Goal: Task Accomplishment & Management: Use online tool/utility

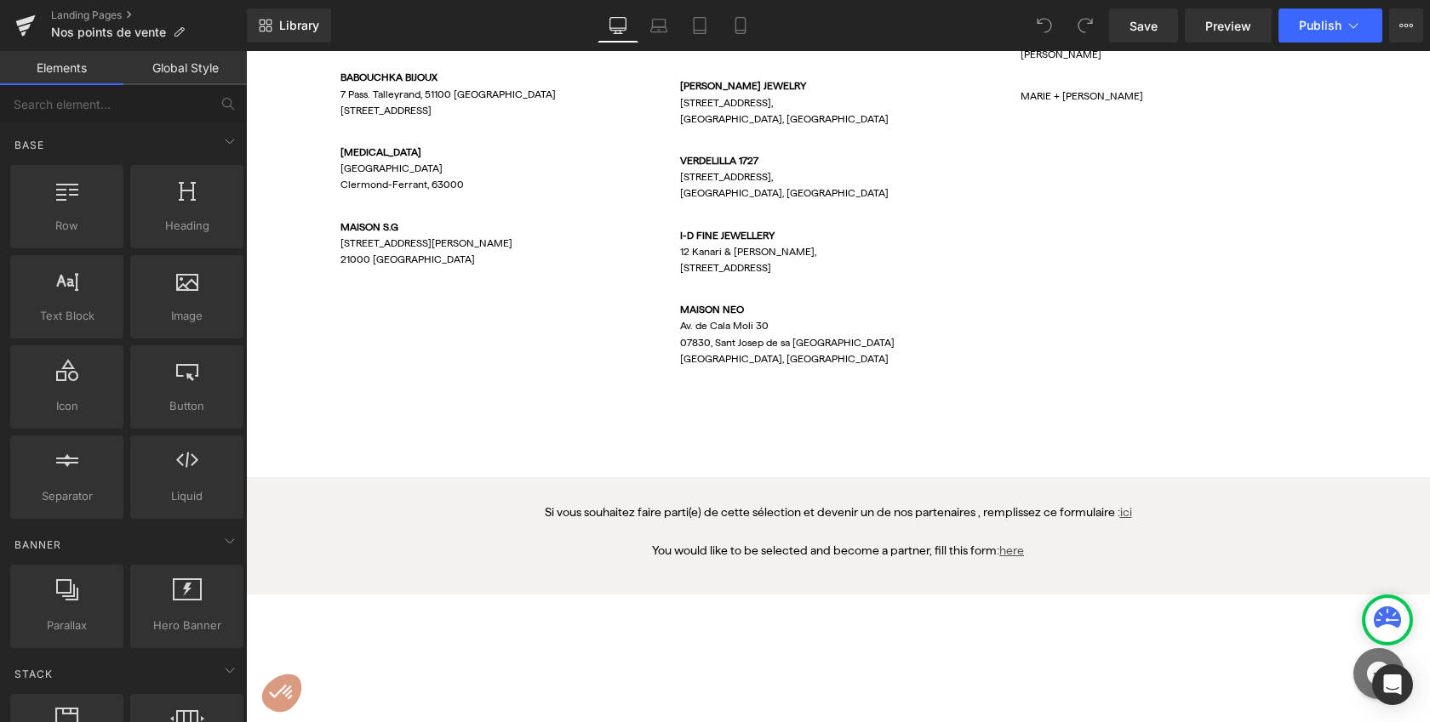
scroll to position [1766, 0]
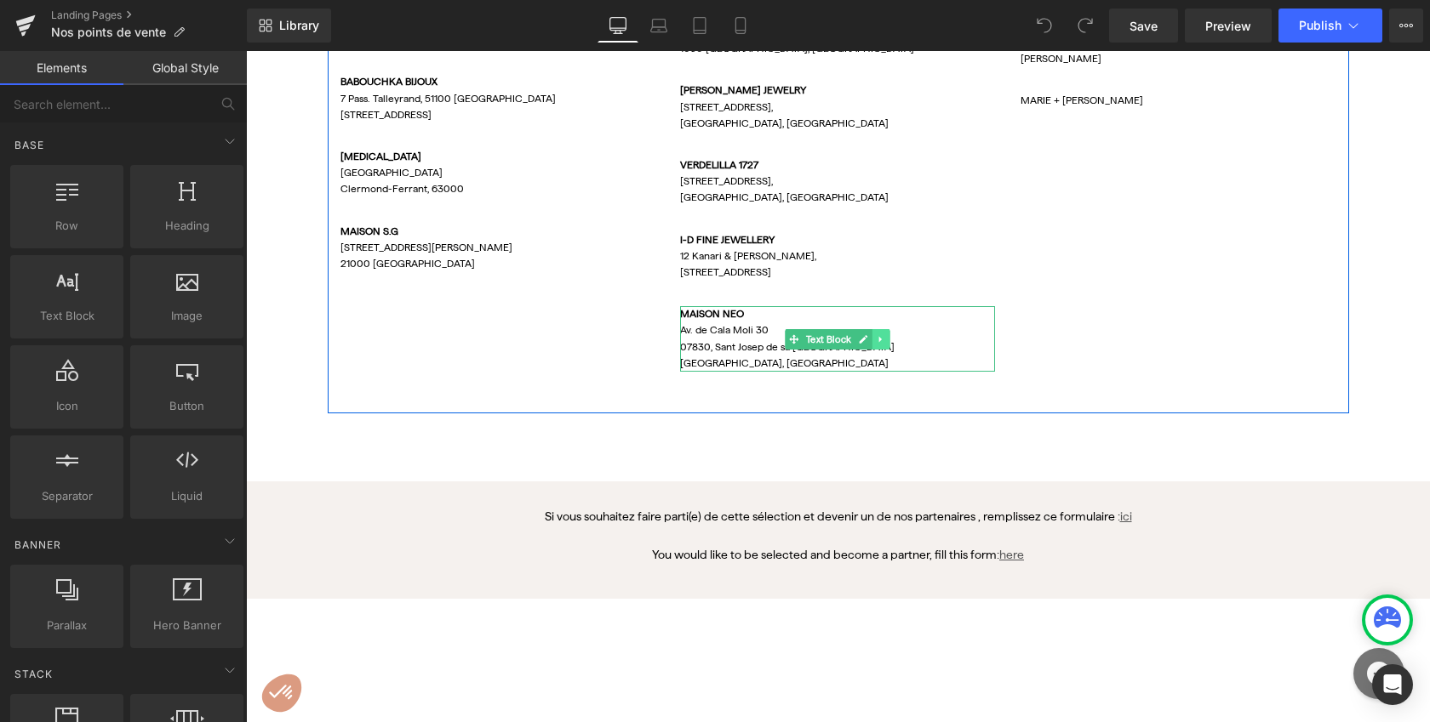
click at [876, 337] on icon at bounding box center [880, 339] width 9 height 10
click at [885, 336] on icon at bounding box center [889, 338] width 9 height 9
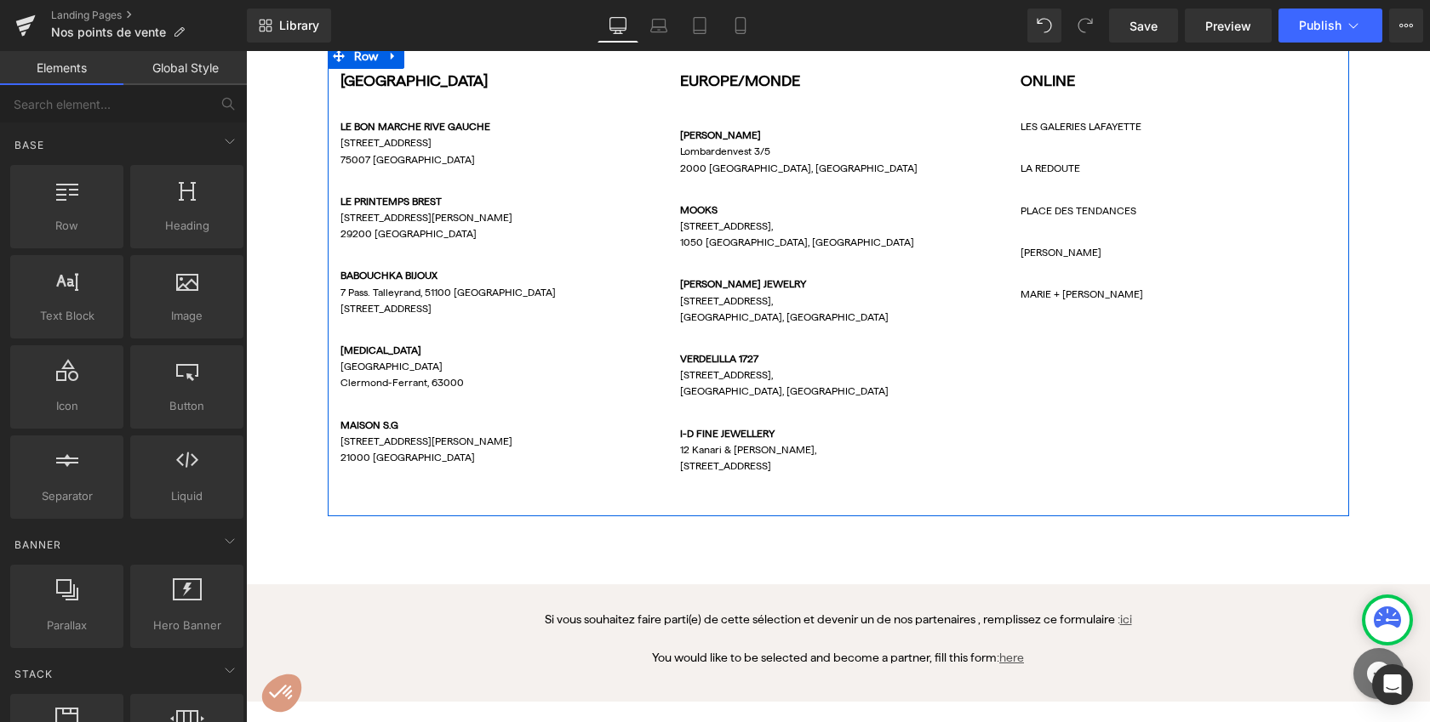
scroll to position [1568, 0]
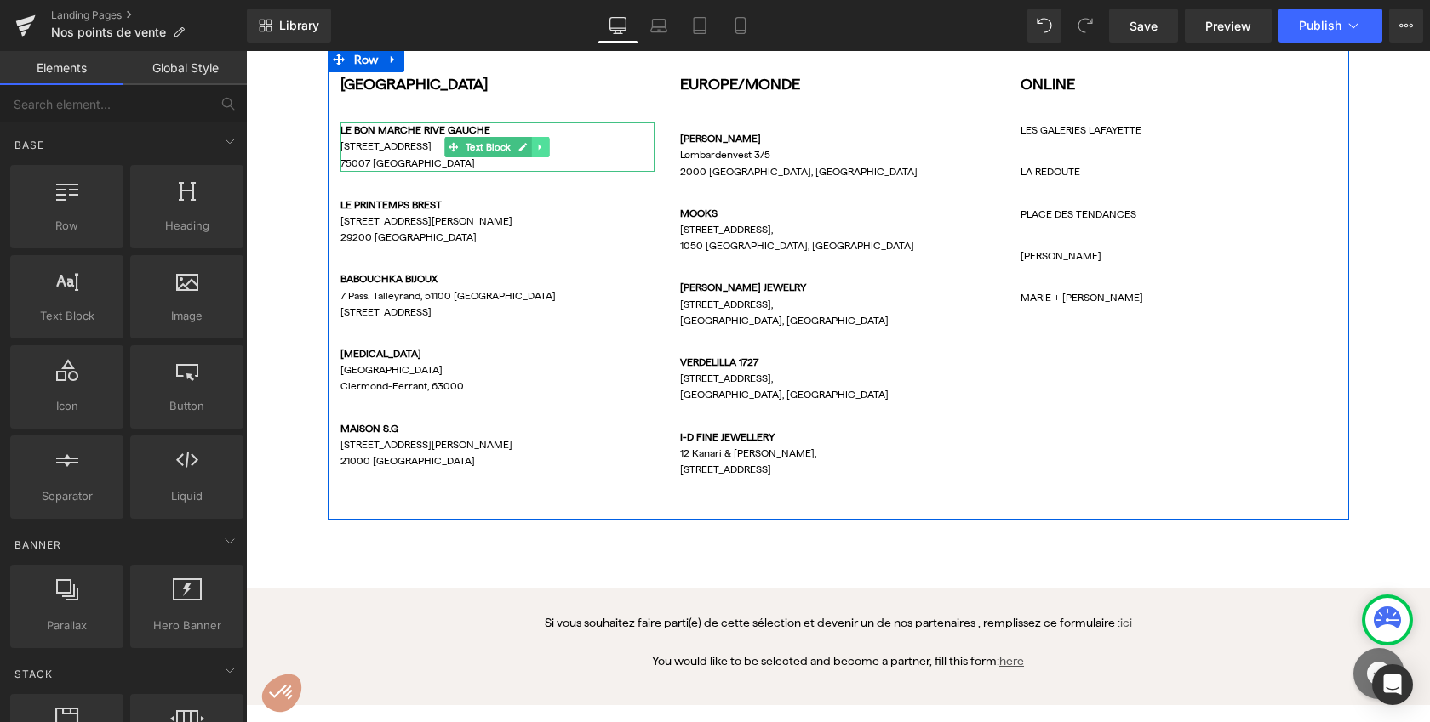
click at [538, 148] on icon at bounding box center [540, 147] width 9 height 10
click at [545, 146] on icon at bounding box center [549, 146] width 9 height 9
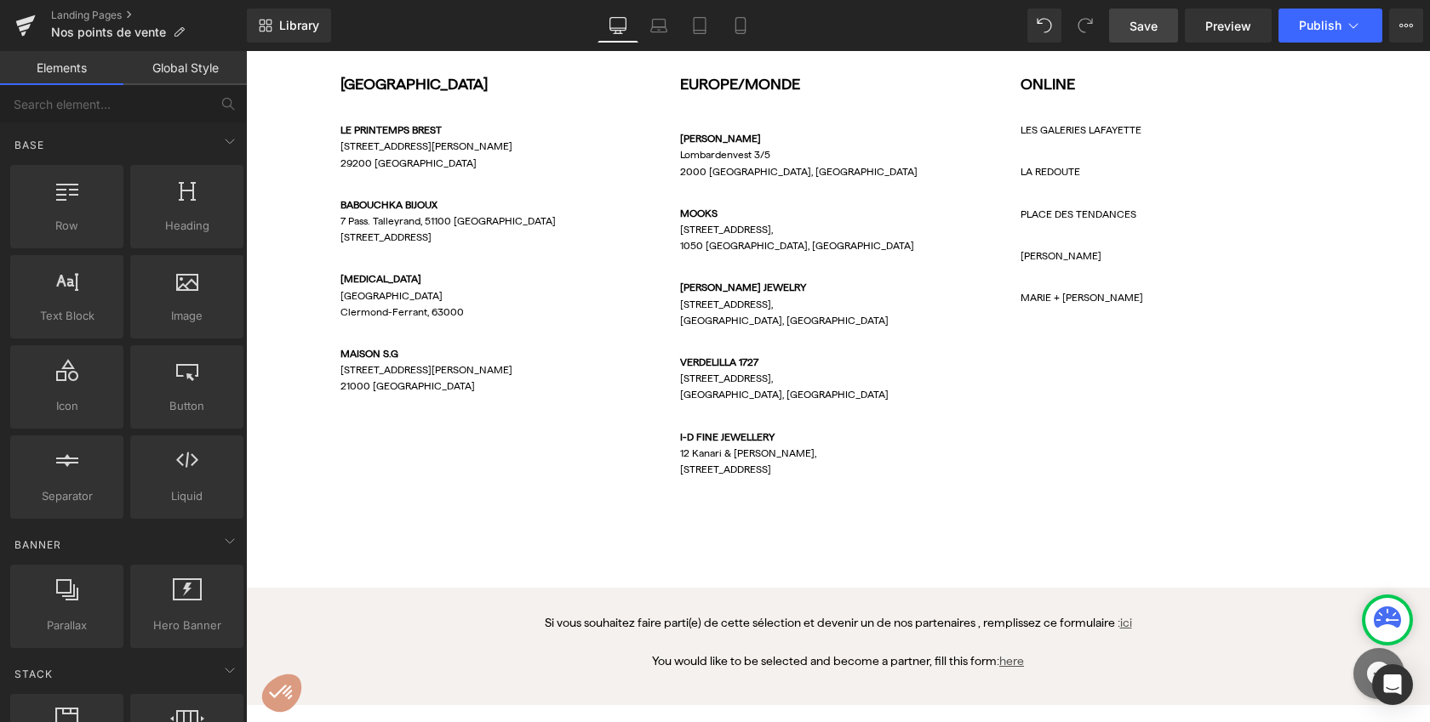
click at [1160, 15] on link "Save" at bounding box center [1143, 26] width 69 height 34
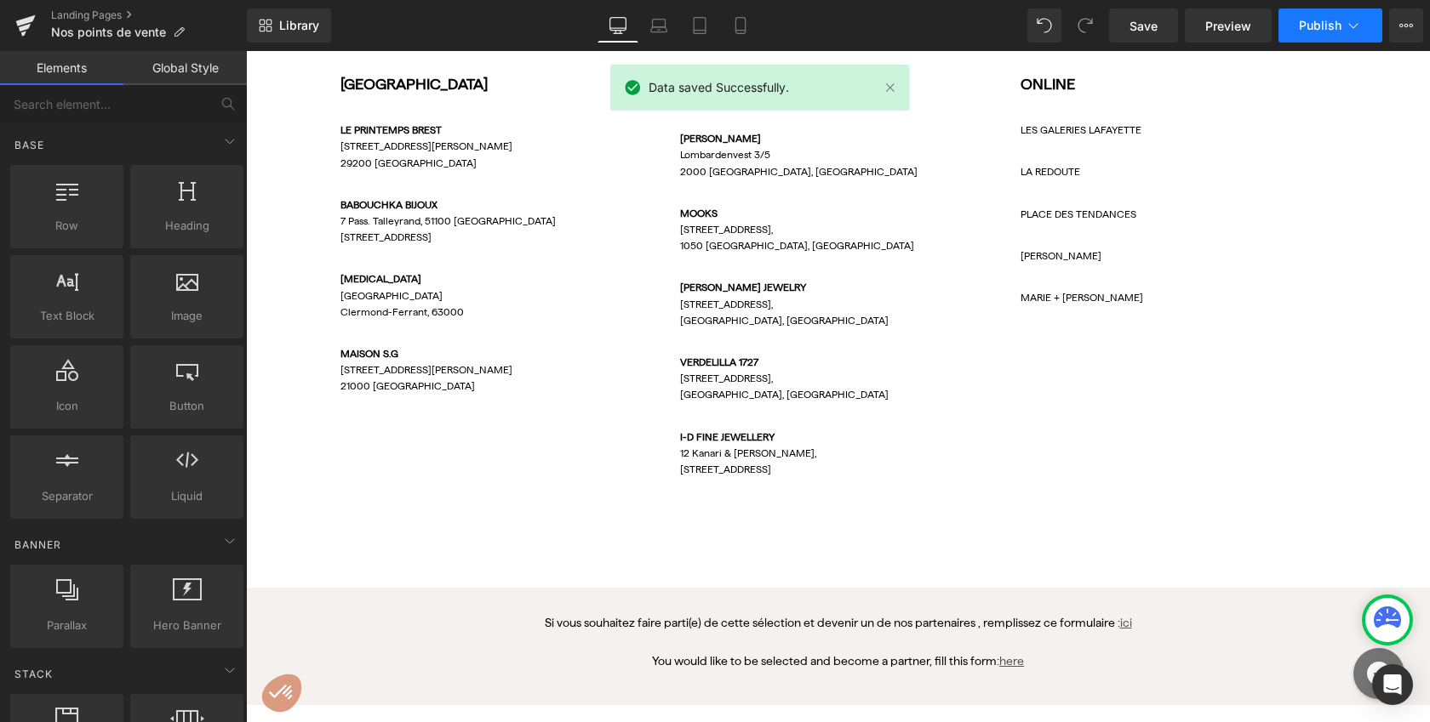
click at [1309, 25] on span "Publish" at bounding box center [1320, 26] width 43 height 14
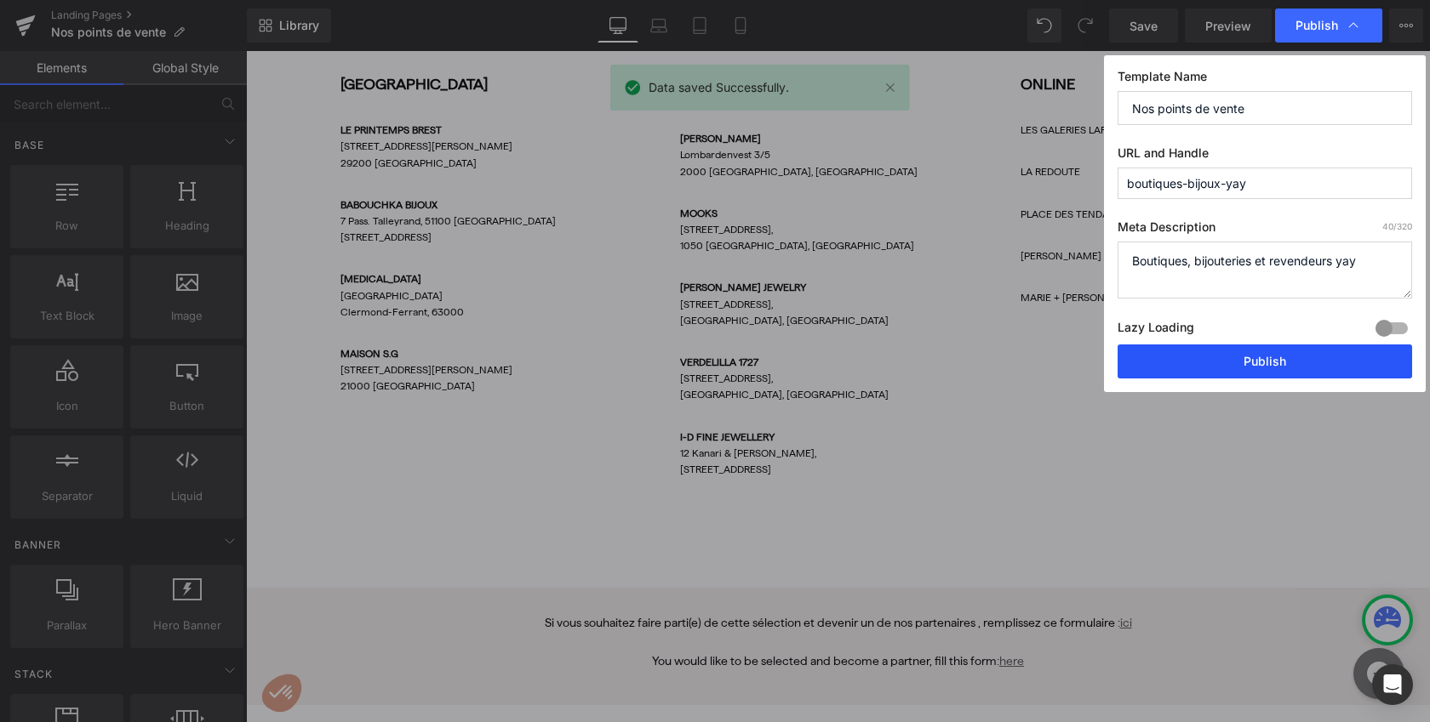
drag, startPoint x: 1302, startPoint y: 367, endPoint x: 1065, endPoint y: 300, distance: 246.5
click at [1302, 367] on button "Publish" at bounding box center [1264, 362] width 294 height 34
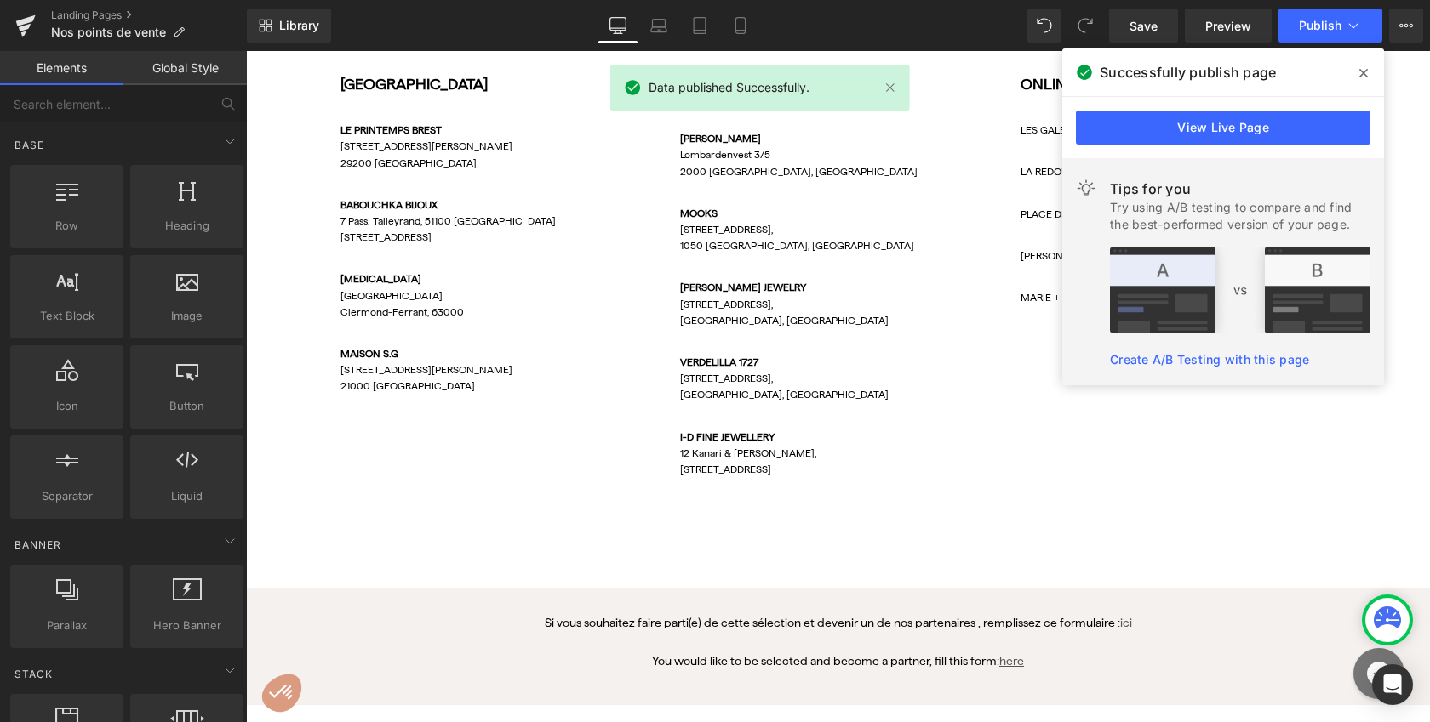
drag, startPoint x: 1360, startPoint y: 72, endPoint x: 770, endPoint y: 26, distance: 591.5
click at [1360, 72] on icon at bounding box center [1363, 73] width 9 height 14
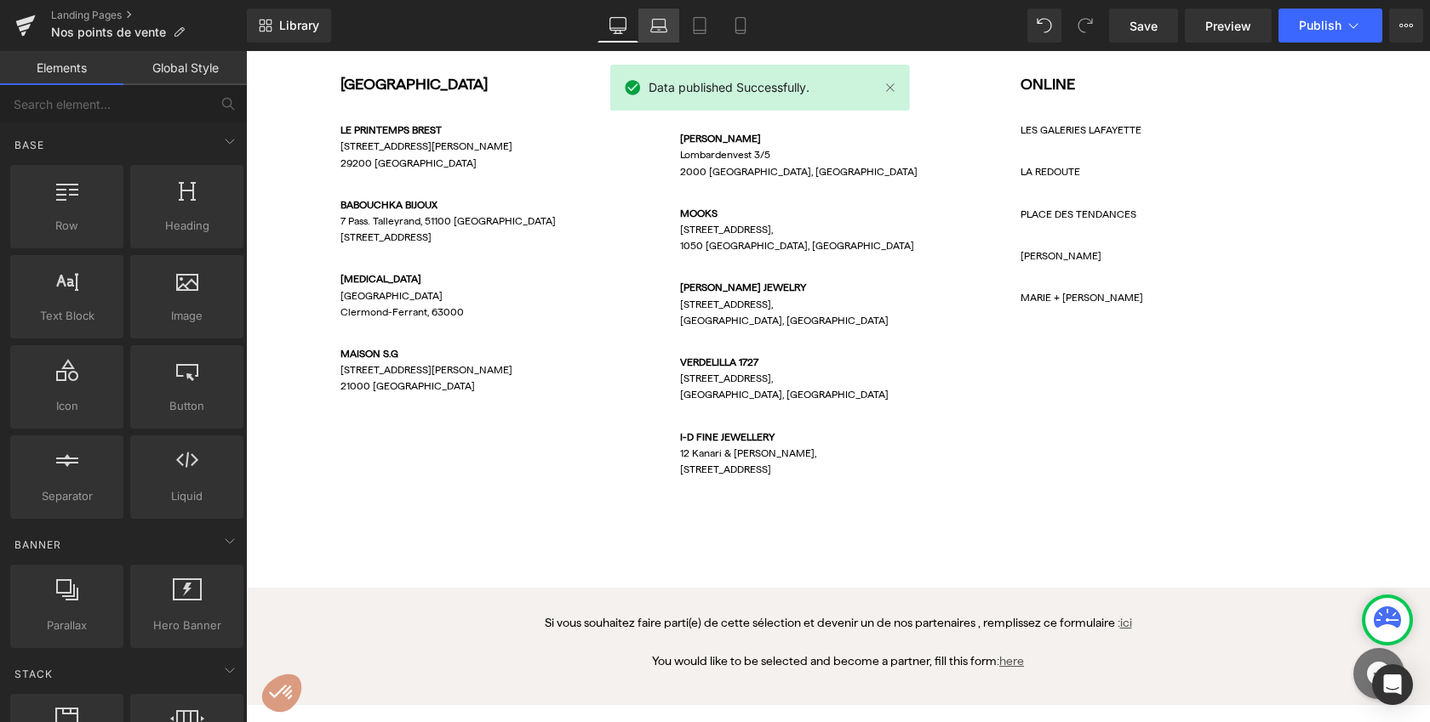
click at [663, 23] on icon at bounding box center [658, 25] width 17 height 17
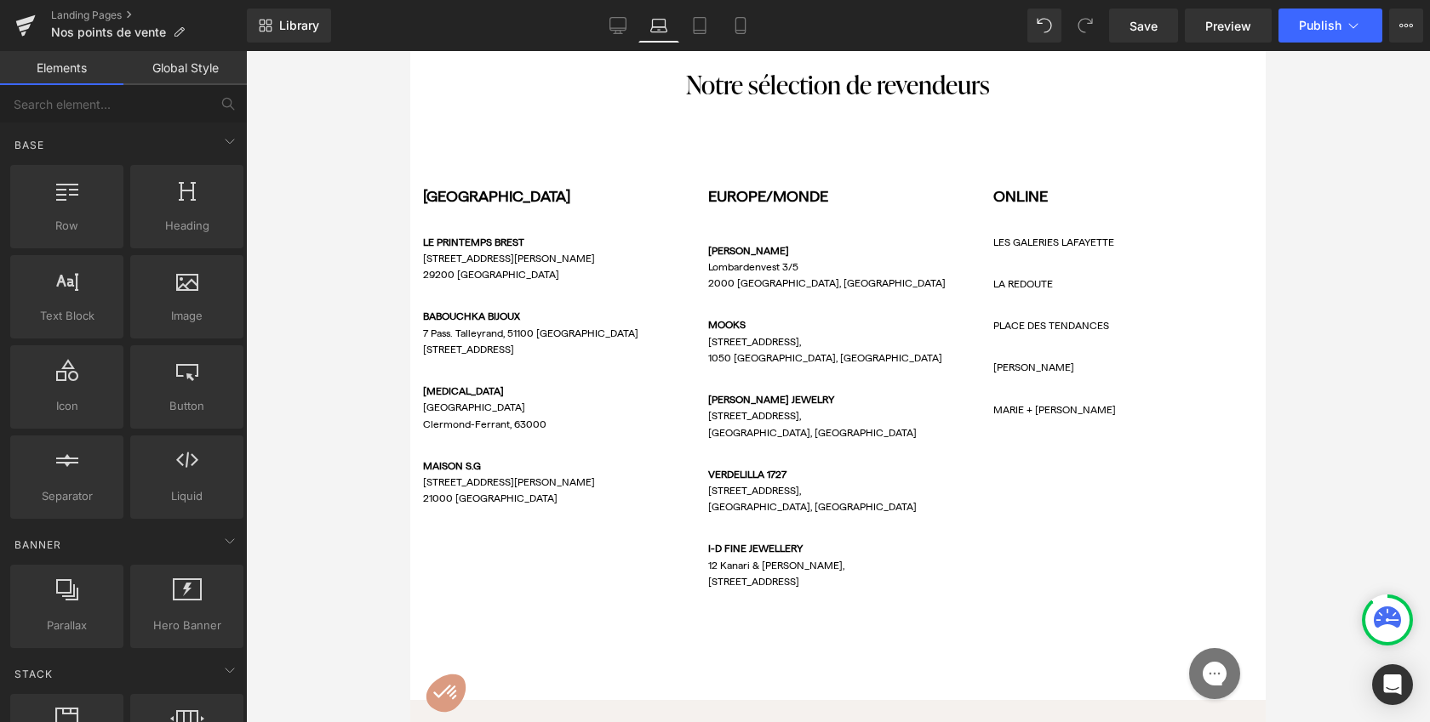
scroll to position [1339, 0]
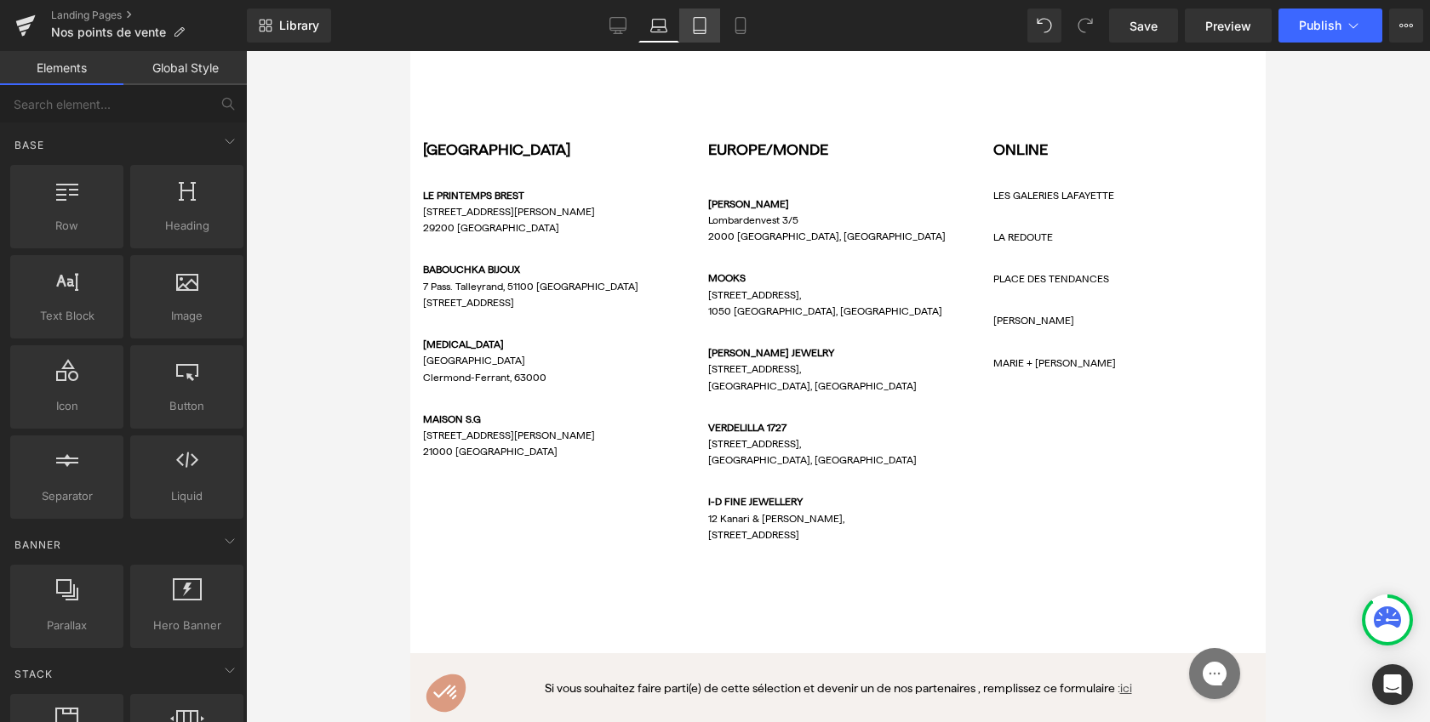
click at [713, 31] on link "Tablet" at bounding box center [699, 26] width 41 height 34
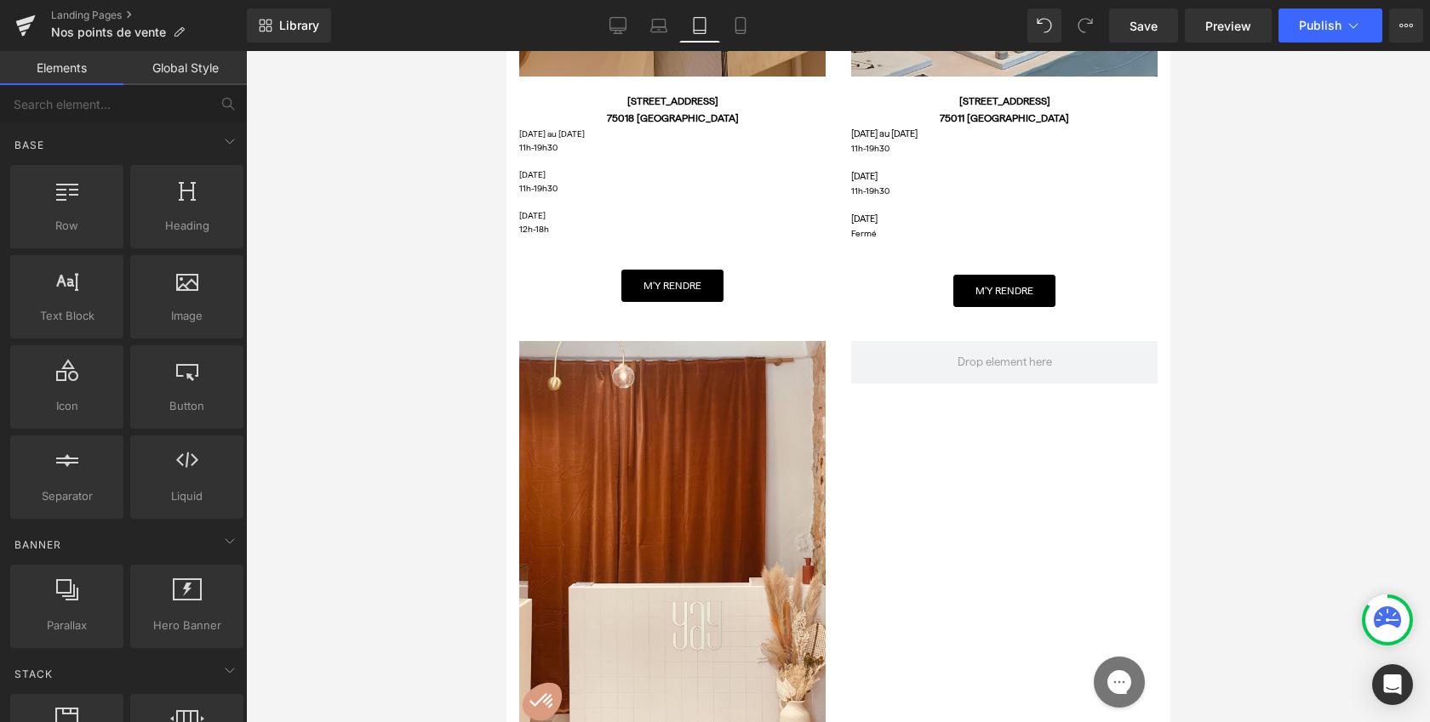
scroll to position [2419, 0]
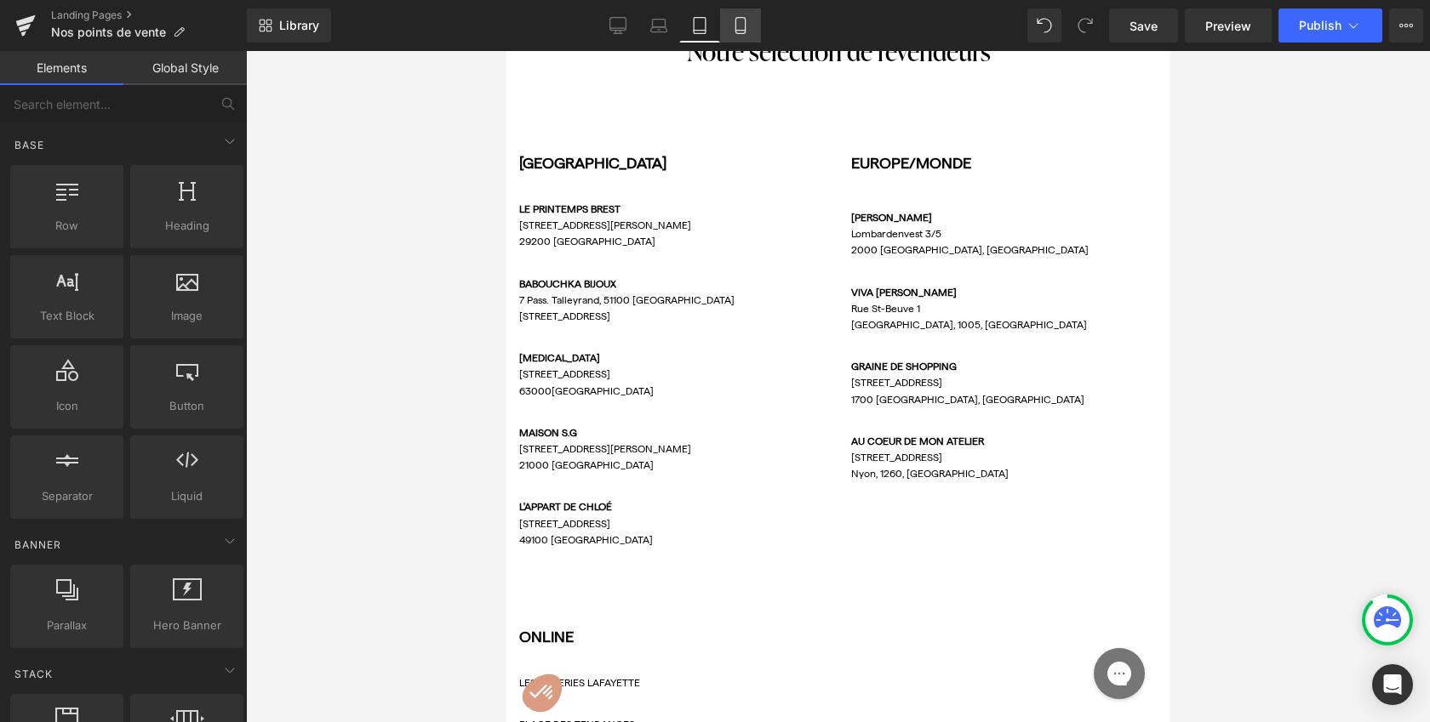
click at [742, 31] on icon at bounding box center [739, 31] width 9 height 0
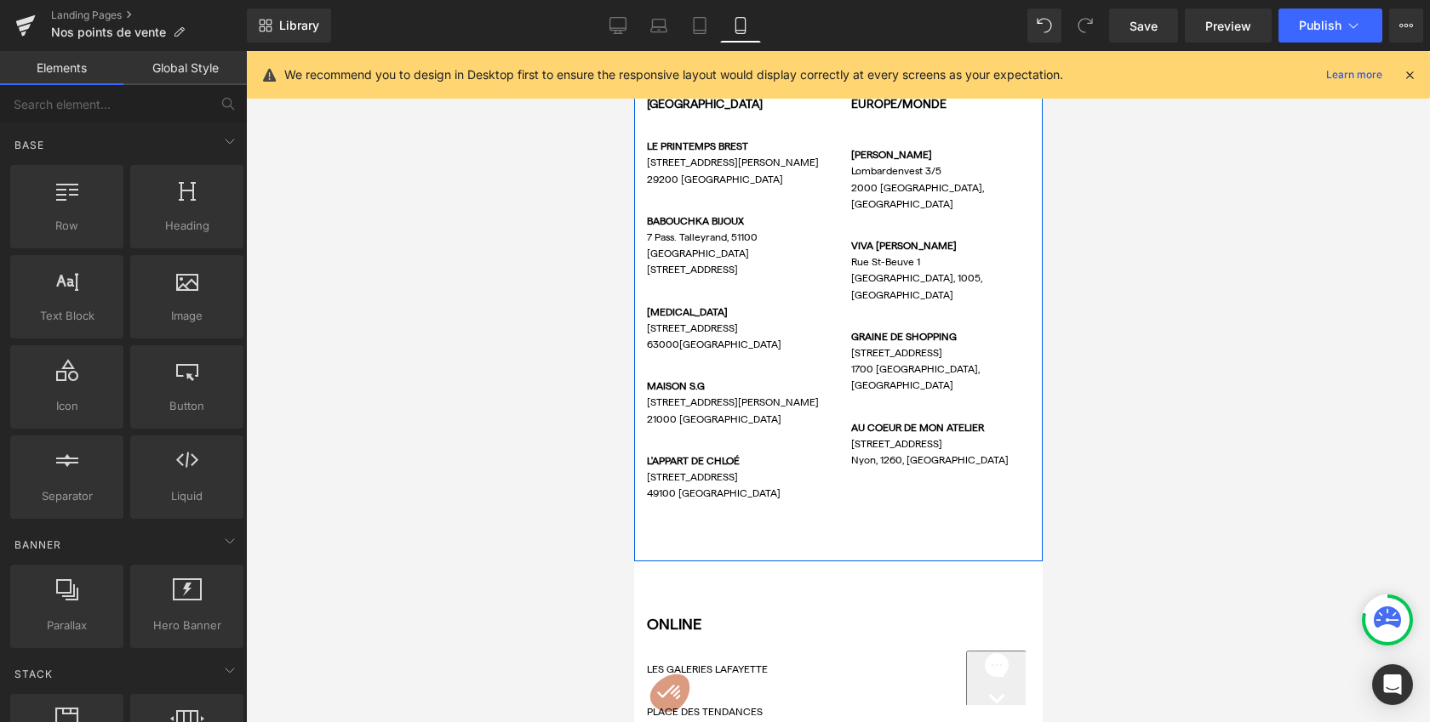
scroll to position [1747, 0]
